Goal: Transaction & Acquisition: Purchase product/service

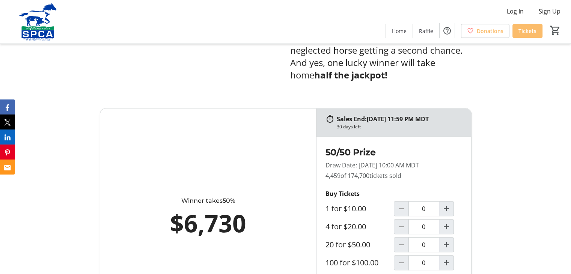
scroll to position [375, 0]
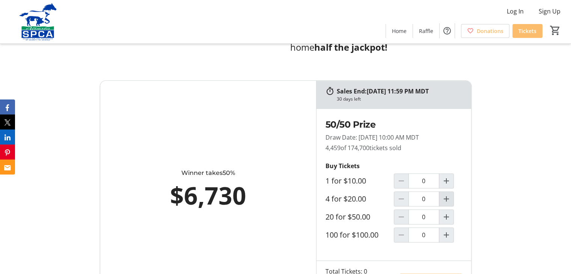
click at [447, 198] on mat-icon "Increment by one" at bounding box center [446, 198] width 9 height 9
type input "1"
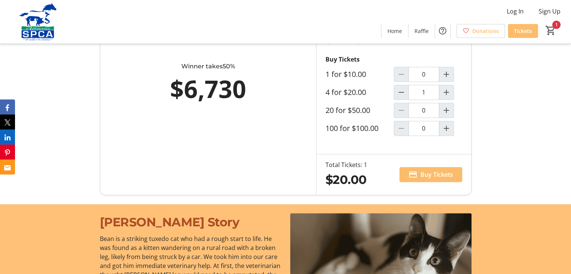
scroll to position [488, 0]
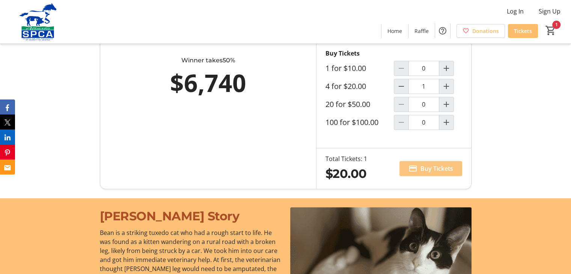
click at [417, 170] on span at bounding box center [430, 168] width 63 height 18
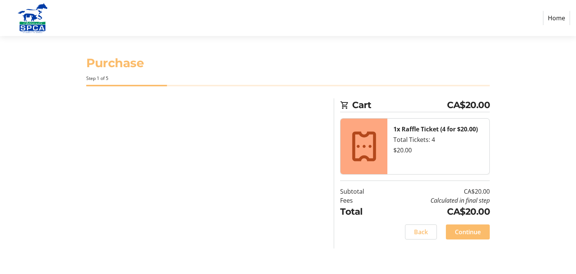
select select "CA"
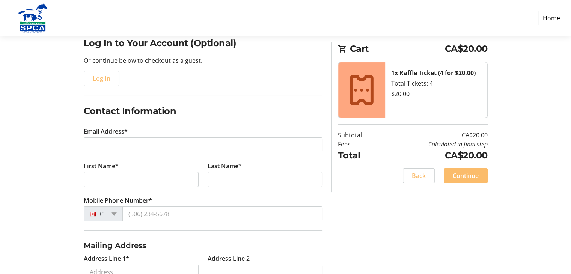
scroll to position [75, 0]
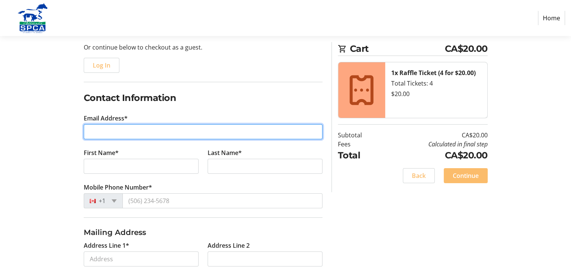
click at [139, 124] on input "Email Address*" at bounding box center [203, 131] width 239 height 15
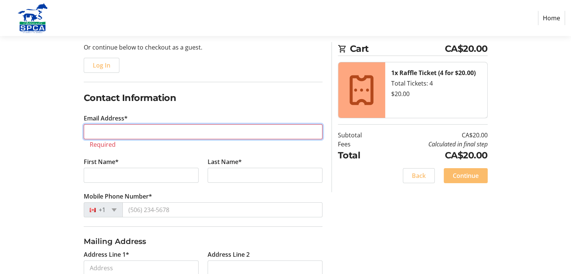
click at [126, 129] on input "Email Address*" at bounding box center [203, 131] width 239 height 15
type input "[EMAIL_ADDRESS][DOMAIN_NAME]"
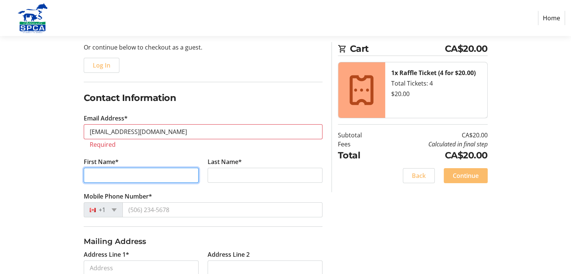
type input "[PERSON_NAME]"
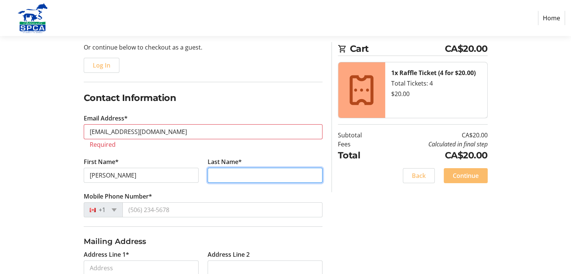
type input "[PERSON_NAME]"
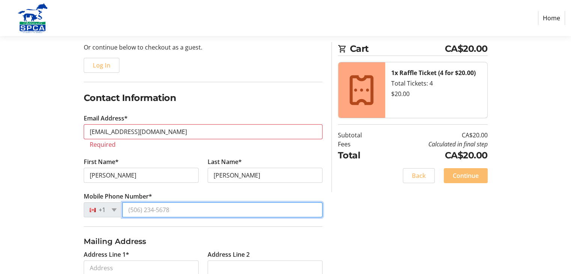
type input "[PHONE_NUMBER]"
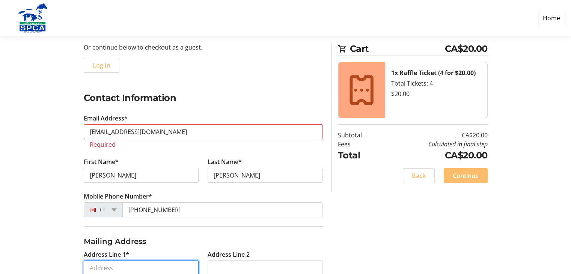
type input "PO Box 40071 Rpo Canmore Crossng"
type input "Canmore"
select select "AB"
type input "T1W 3H9"
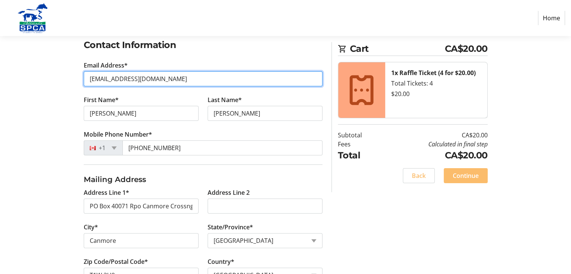
scroll to position [150, 0]
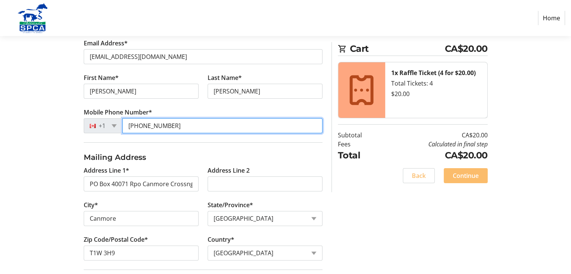
drag, startPoint x: 180, startPoint y: 128, endPoint x: 120, endPoint y: 128, distance: 60.0
click at [120, 128] on div "[PHONE_NUMBER]" at bounding box center [203, 125] width 239 height 15
type input "[PHONE_NUMBER]"
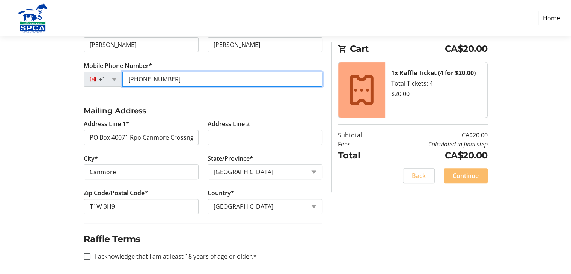
scroll to position [200, 0]
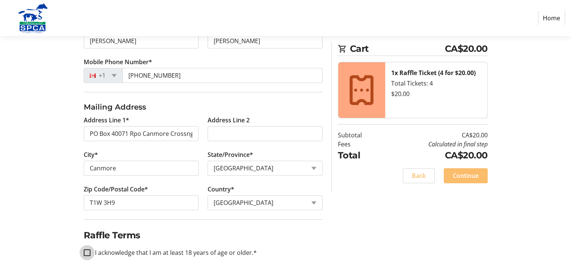
drag, startPoint x: 86, startPoint y: 250, endPoint x: 92, endPoint y: 248, distance: 6.9
click at [86, 251] on input "I acknowledge that I am at least 18 years of age or older.*" at bounding box center [87, 252] width 7 height 7
checkbox input "true"
click at [464, 173] on span "Continue" at bounding box center [465, 175] width 26 height 9
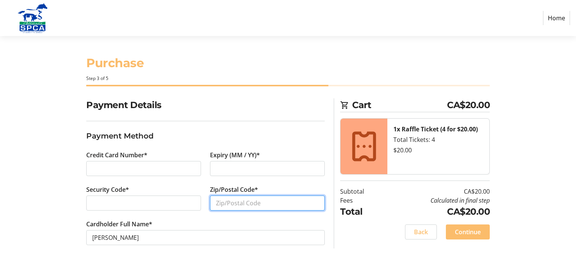
click at [253, 207] on input "Zip/Postal Code*" at bounding box center [267, 202] width 115 height 15
type input "t1w3h9"
click at [138, 192] on div "Security Code*" at bounding box center [144, 202] width 124 height 35
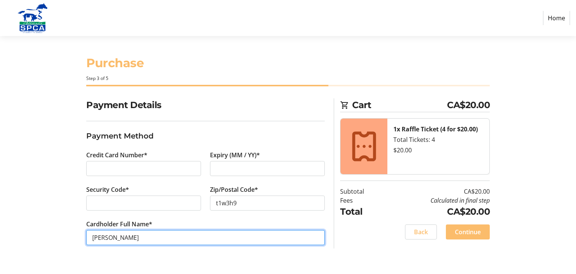
drag, startPoint x: 113, startPoint y: 236, endPoint x: 95, endPoint y: 236, distance: 17.7
click at [92, 236] on input "[PERSON_NAME]" at bounding box center [205, 237] width 239 height 15
drag, startPoint x: 115, startPoint y: 236, endPoint x: 65, endPoint y: 239, distance: 50.0
click at [70, 239] on div "Payment Details Payment Method Credit Card Number* Expiry (MM / YY)* Security C…" at bounding box center [288, 180] width 495 height 165
type input "[PERSON_NAME]"
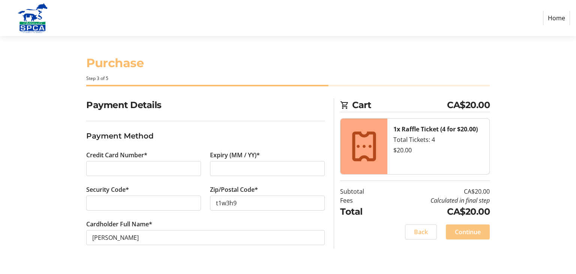
click at [461, 235] on span "Continue" at bounding box center [468, 231] width 26 height 9
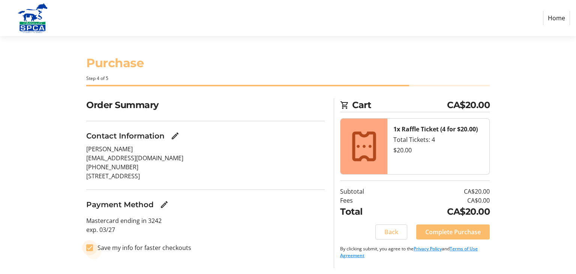
click at [87, 248] on input "Save my info for faster checkouts" at bounding box center [89, 247] width 7 height 7
checkbox input "false"
click at [454, 230] on span "Complete Purchase" at bounding box center [453, 231] width 56 height 9
